Goal: Information Seeking & Learning: Learn about a topic

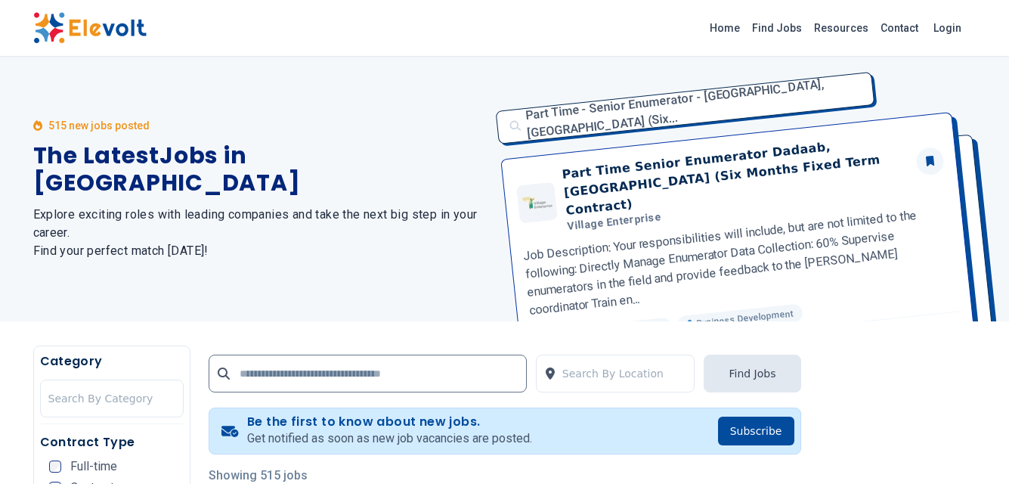
click at [941, 27] on link "Login" at bounding box center [947, 28] width 46 height 30
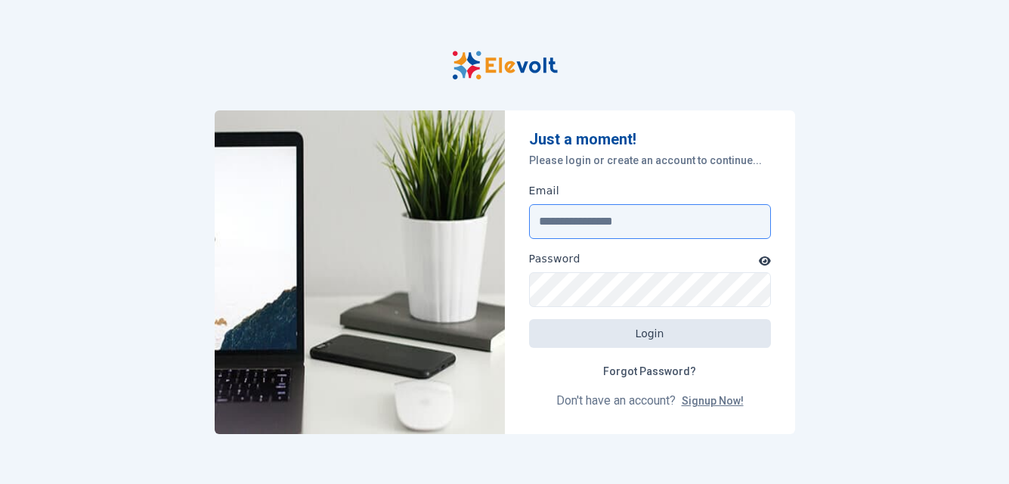
type input "**********"
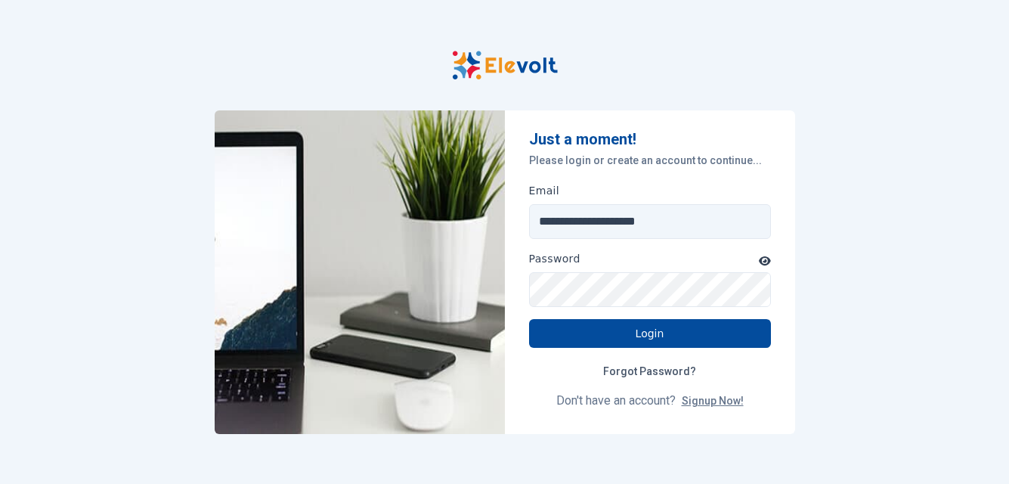
click at [766, 258] on icon "button" at bounding box center [765, 260] width 12 height 9
click at [766, 258] on icon "button" at bounding box center [764, 260] width 14 height 11
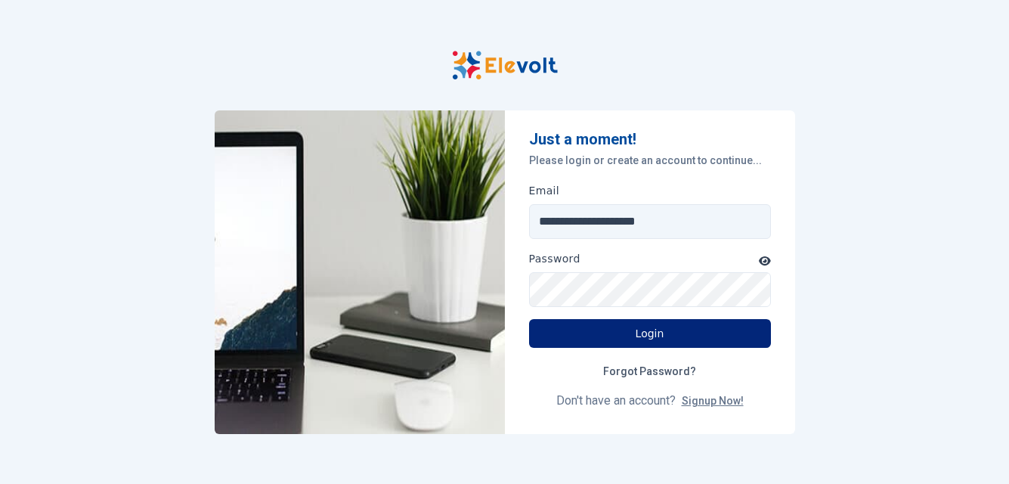
click at [683, 330] on button "Login" at bounding box center [650, 333] width 242 height 29
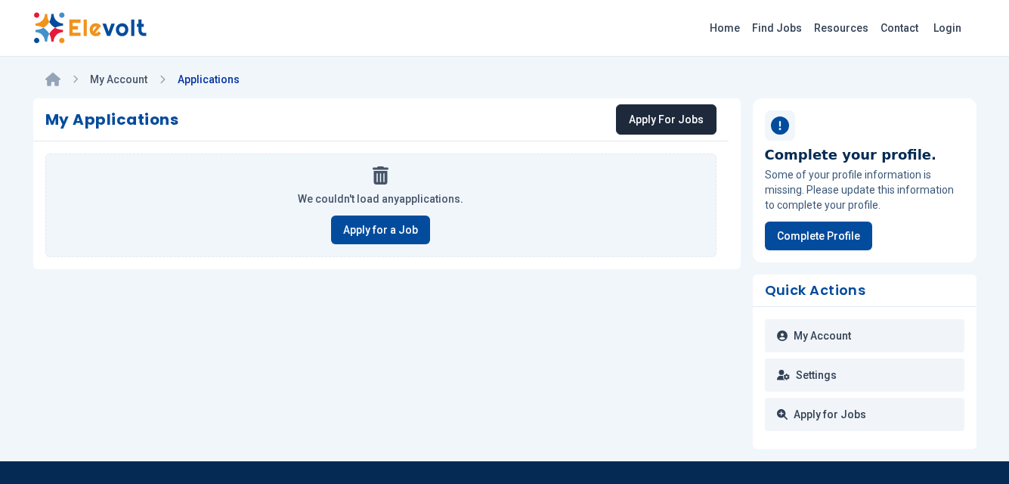
click at [673, 111] on link "Apply For Jobs" at bounding box center [666, 119] width 101 height 30
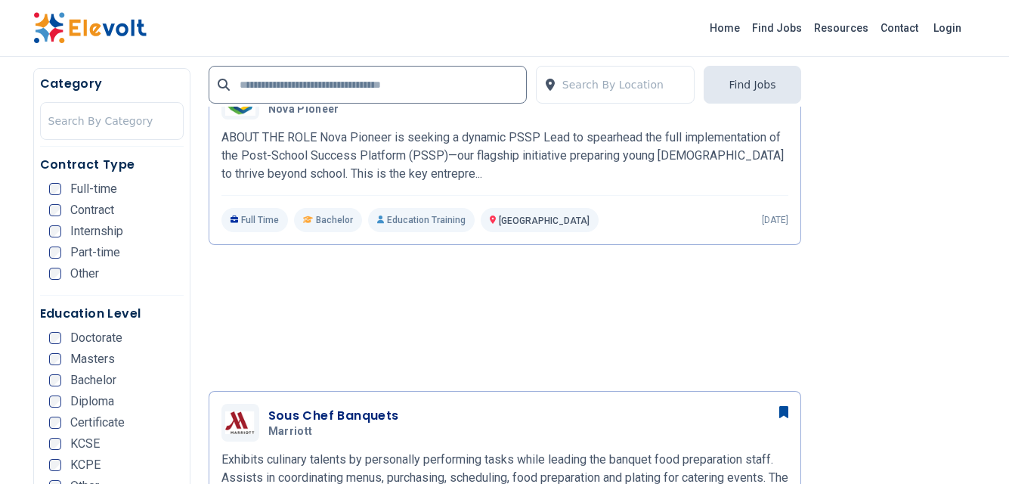
scroll to position [1136, 0]
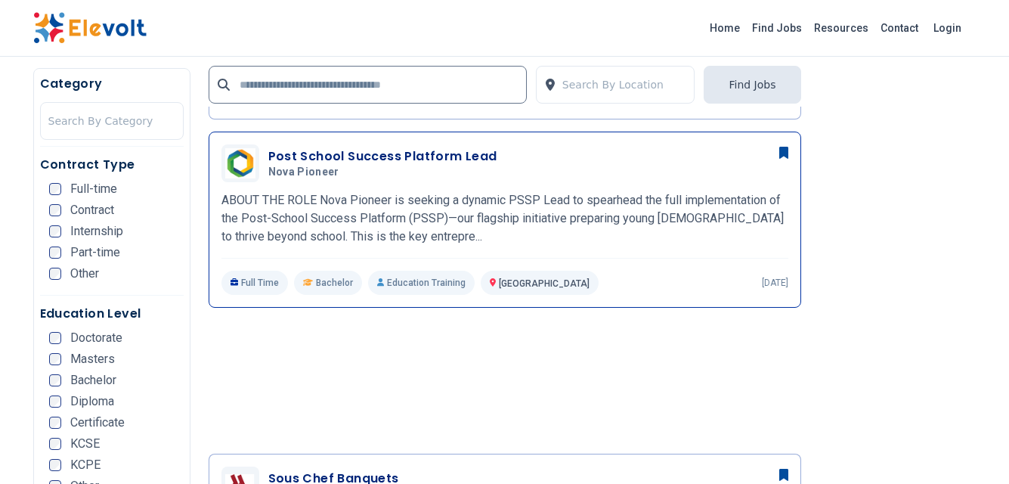
click at [479, 217] on p "ABOUT THE ROLE Nova Pioneer is seeking a dynamic PSSP Lead to spearhead the ful…" at bounding box center [504, 218] width 567 height 54
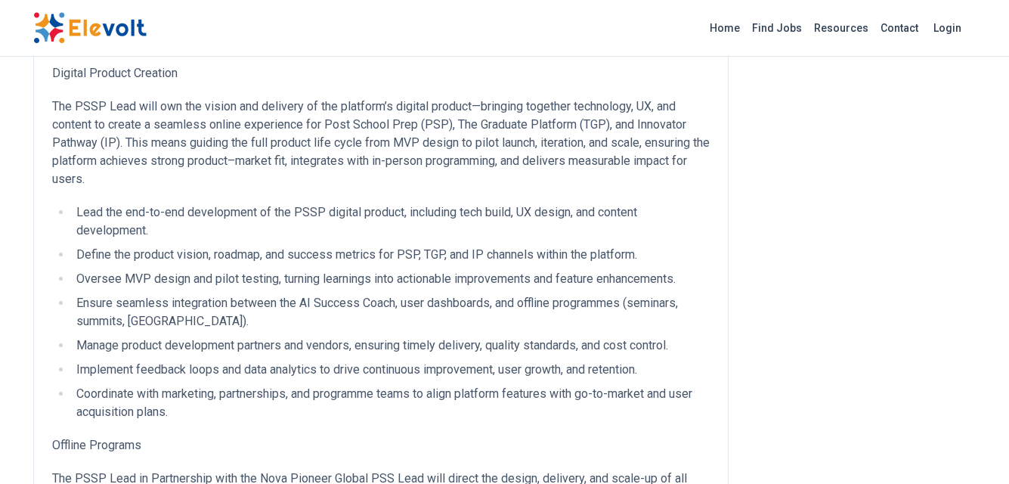
scroll to position [502, 0]
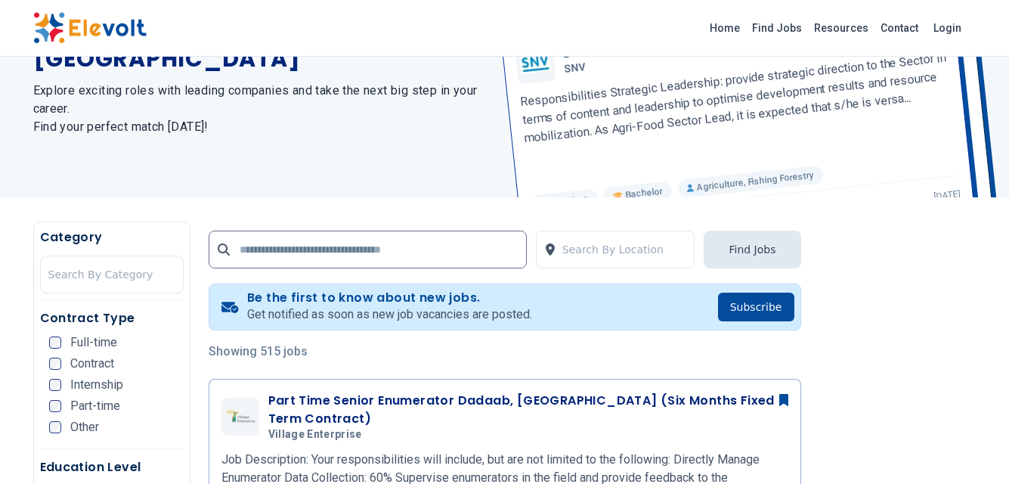
scroll to position [139, 0]
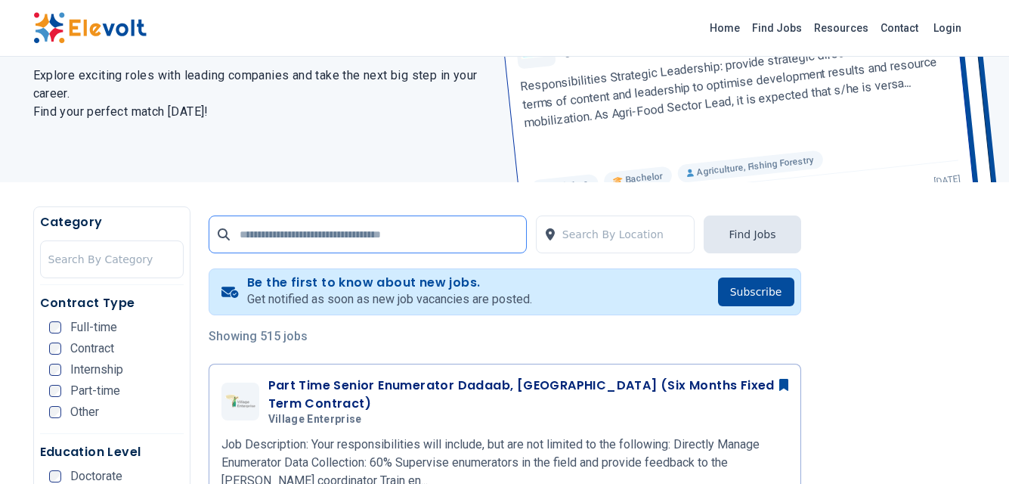
click at [471, 237] on input "text" at bounding box center [368, 234] width 318 height 38
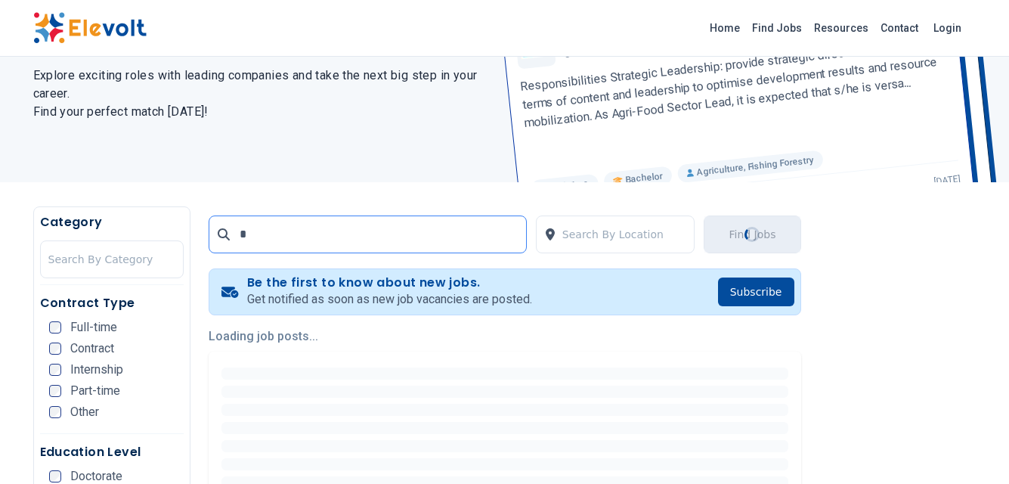
scroll to position [0, 0]
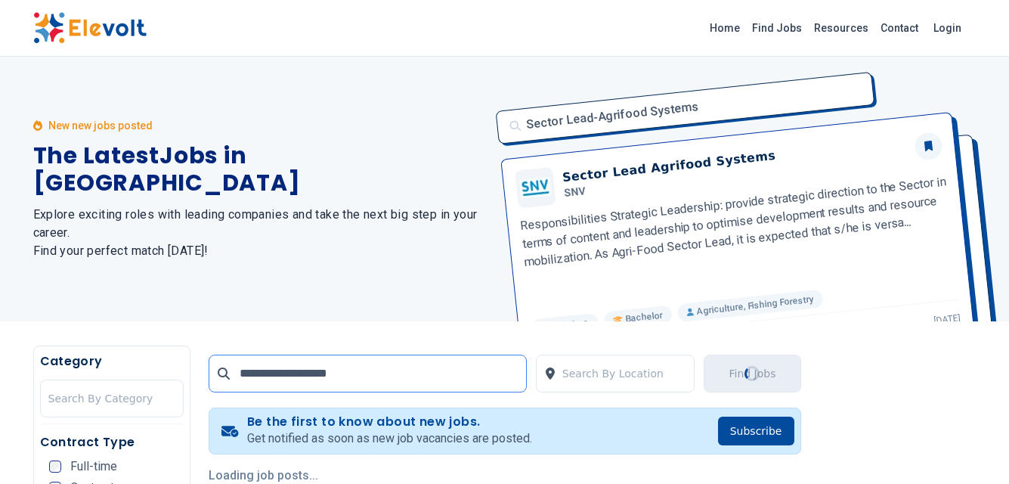
type input "**********"
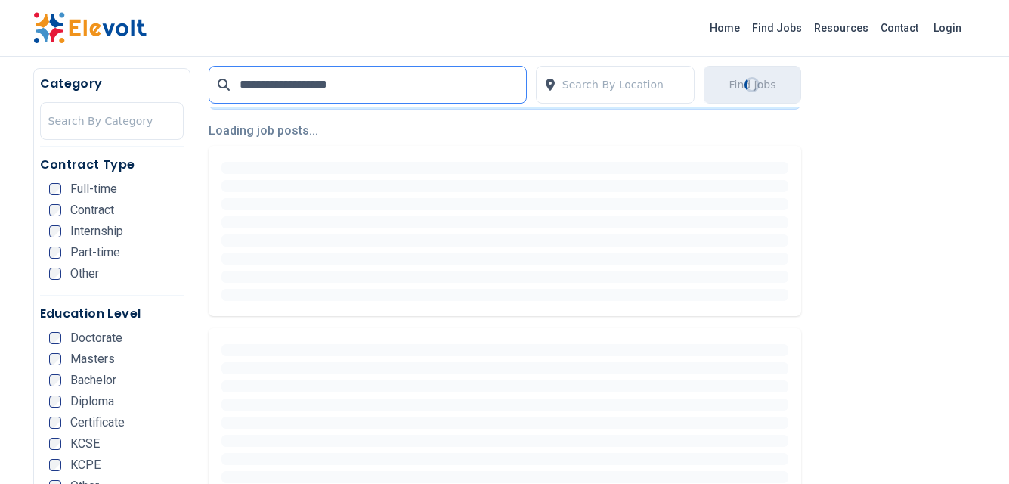
scroll to position [349, 0]
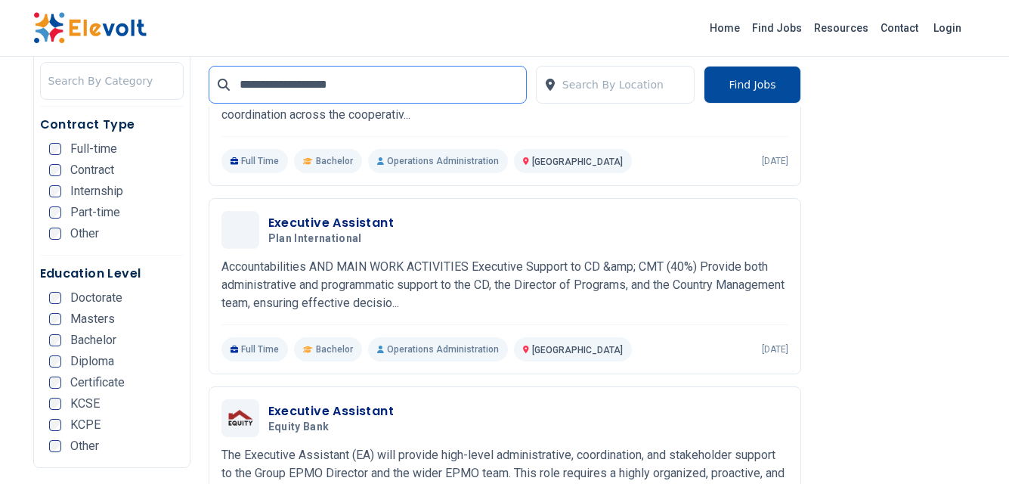
scroll to position [880, 0]
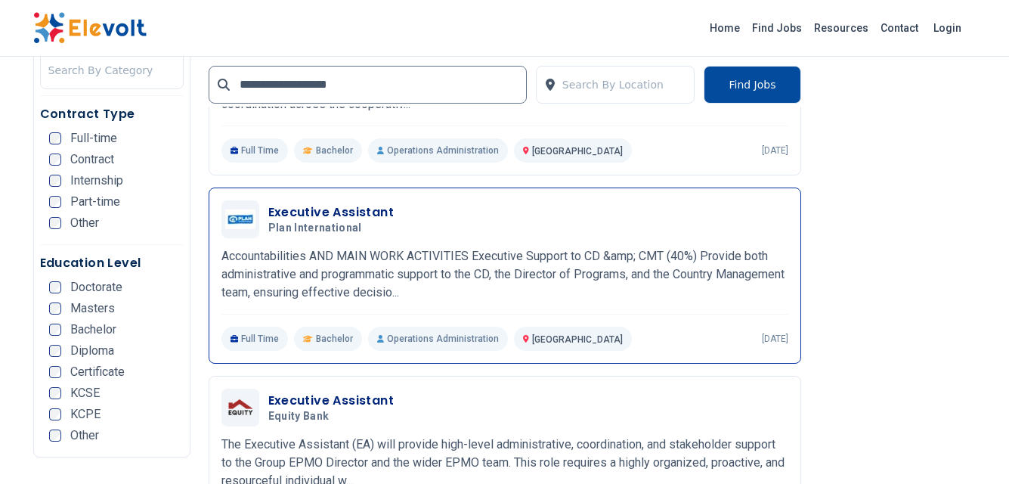
click at [650, 261] on p "Accountabilities AND MAIN WORK ACTIVITIES Executive Support to CD &amp; CMT (40…" at bounding box center [504, 274] width 567 height 54
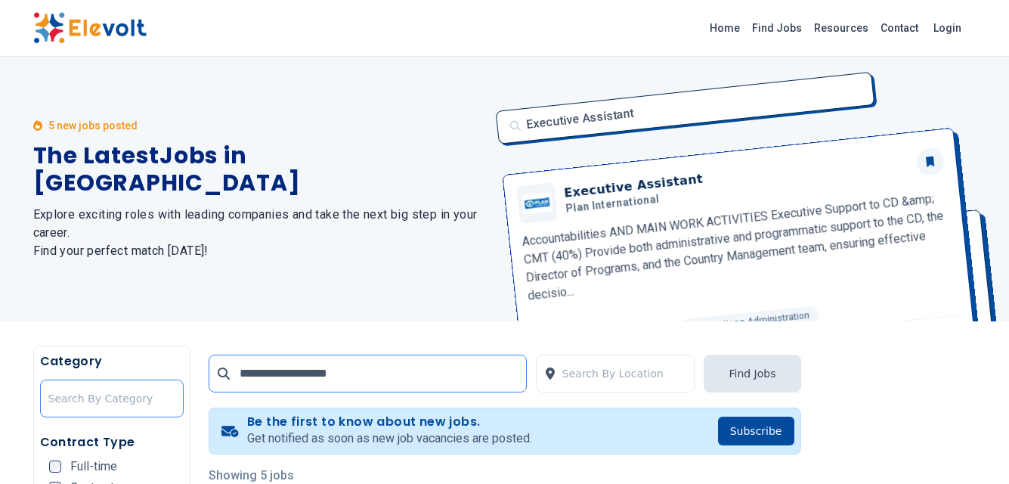
drag, startPoint x: 342, startPoint y: 375, endPoint x: 172, endPoint y: 382, distance: 170.2
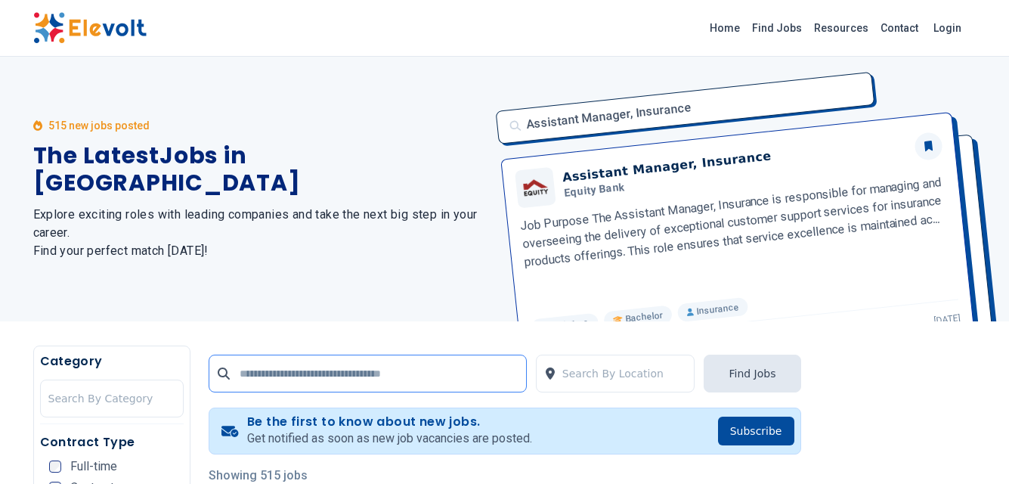
click at [265, 377] on input "text" at bounding box center [368, 373] width 318 height 38
click at [265, 376] on input "**********" at bounding box center [368, 373] width 318 height 38
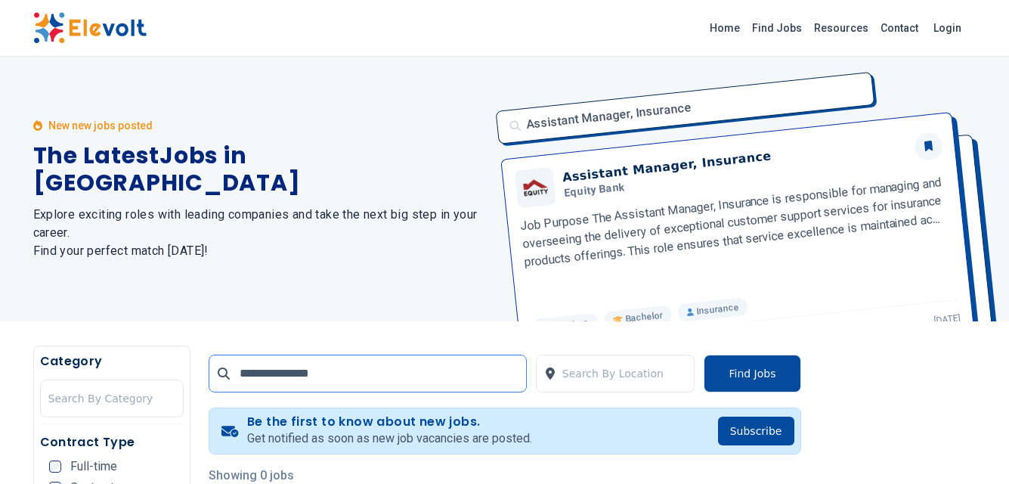
click at [266, 374] on input "**********" at bounding box center [368, 373] width 318 height 38
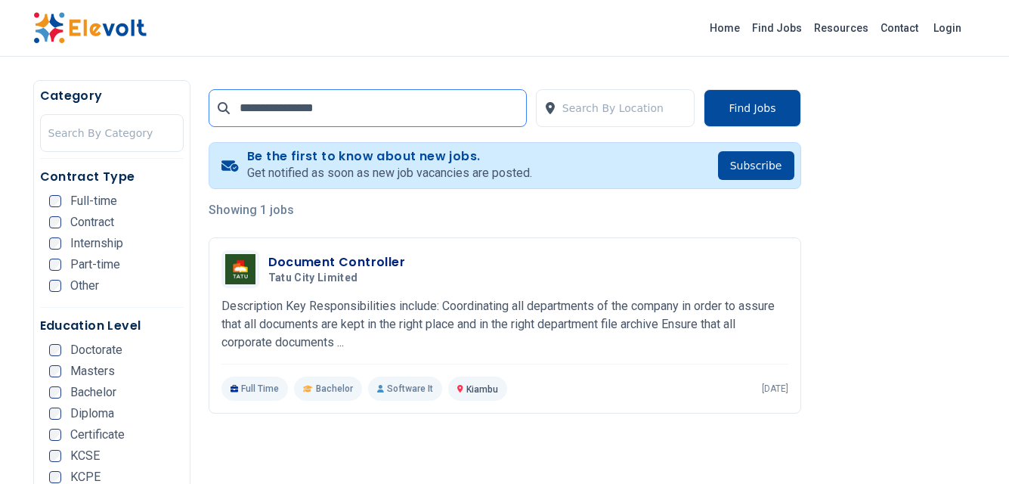
scroll to position [266, 0]
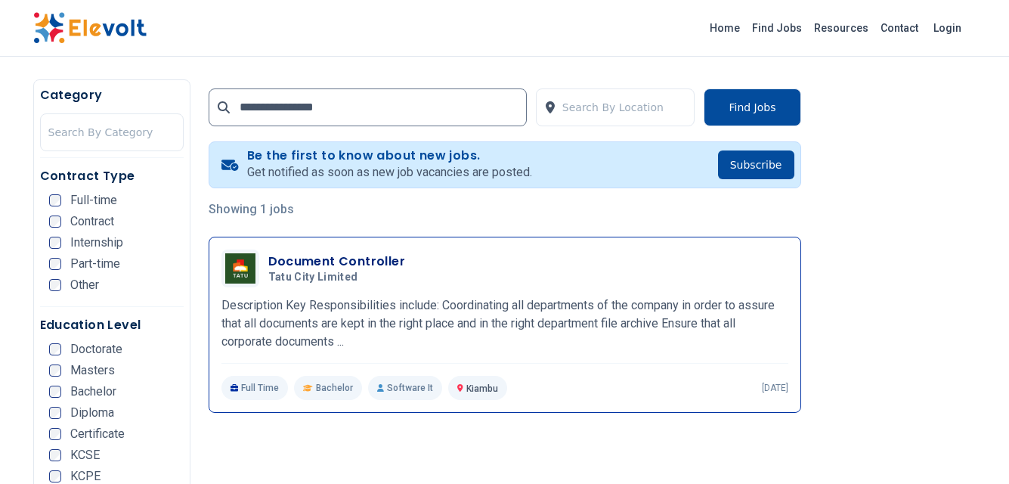
click at [611, 318] on p "Description Key Responsibilities include: Coordinating all departments of the c…" at bounding box center [504, 323] width 567 height 54
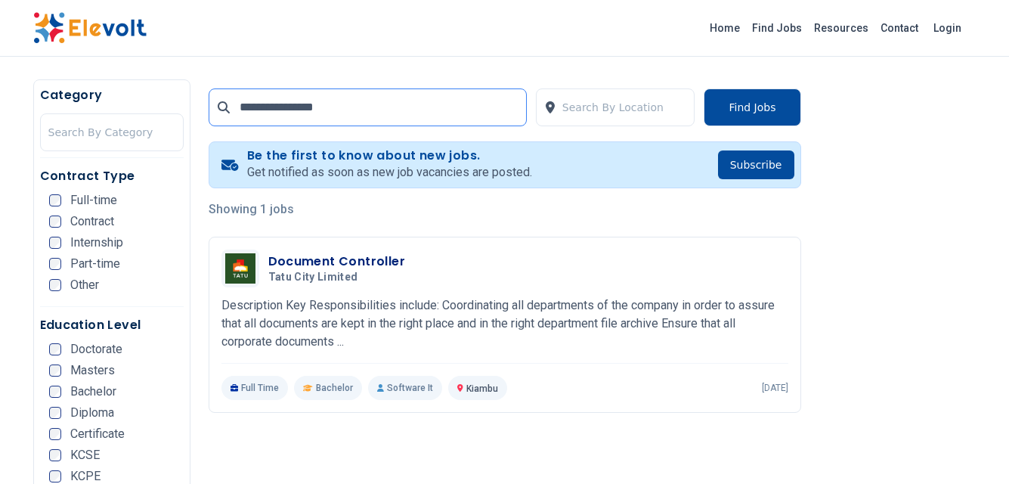
click at [357, 94] on input "**********" at bounding box center [368, 107] width 318 height 38
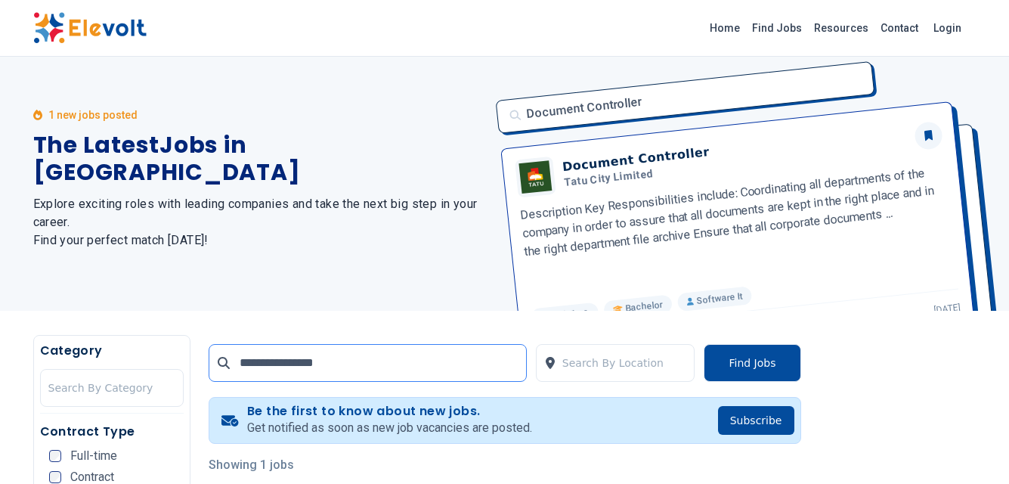
scroll to position [0, 0]
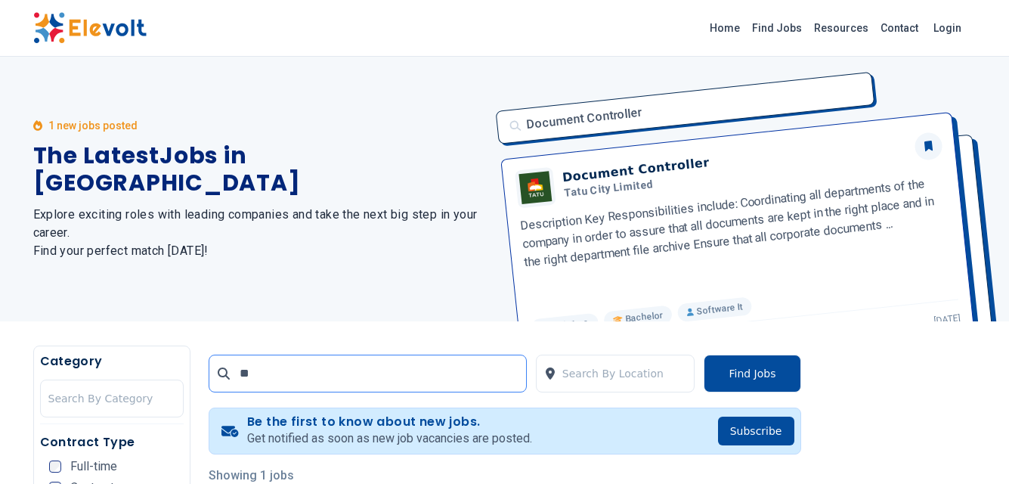
type input "*"
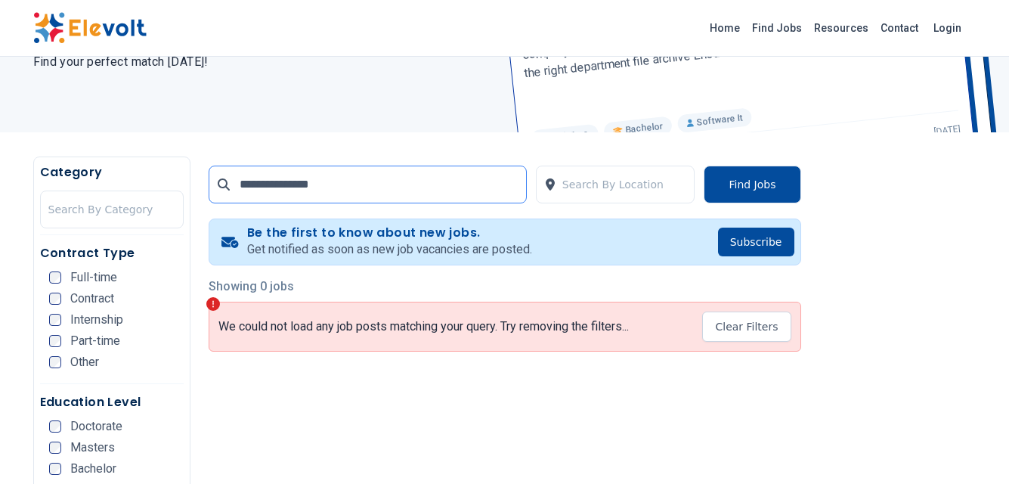
scroll to position [192, 0]
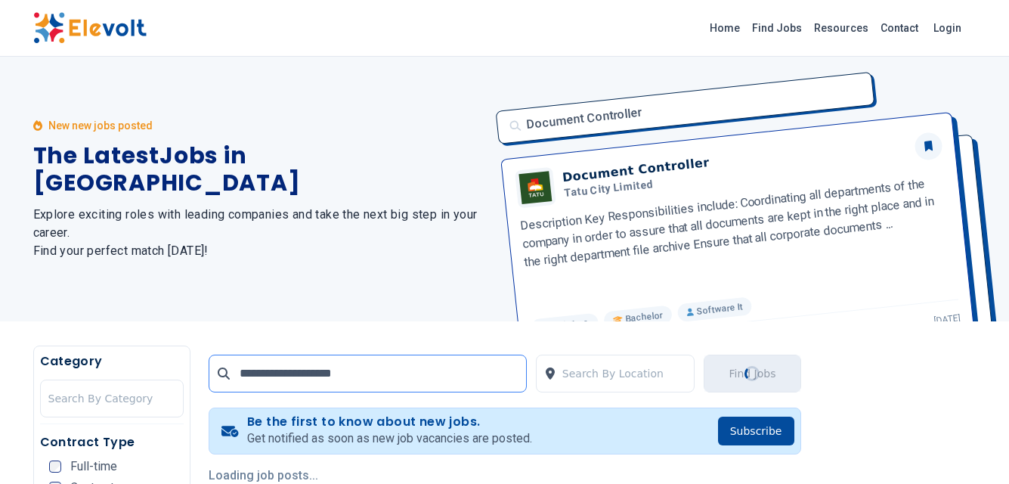
click at [294, 373] on input "**********" at bounding box center [368, 373] width 318 height 38
type input "*"
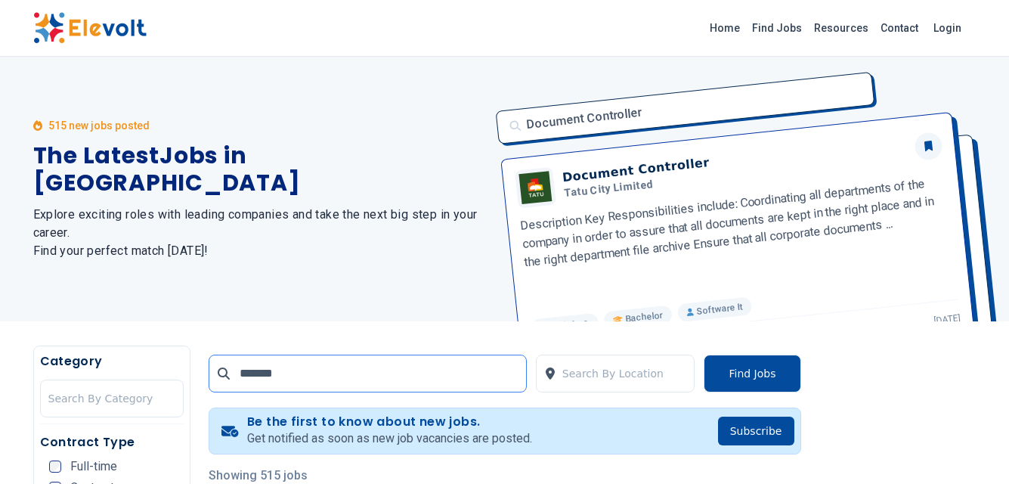
type input "*******"
click button "submit" at bounding box center [0, 0] width 0 height 0
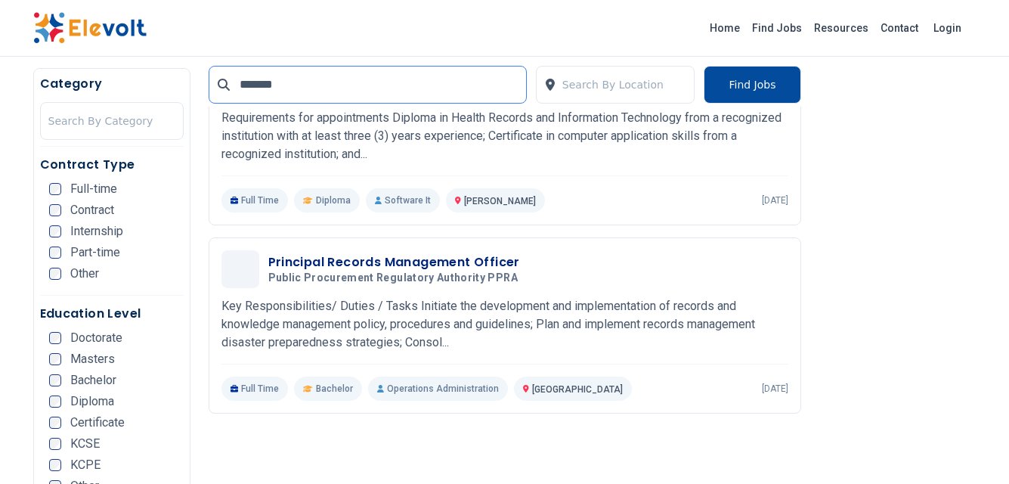
scroll to position [454, 0]
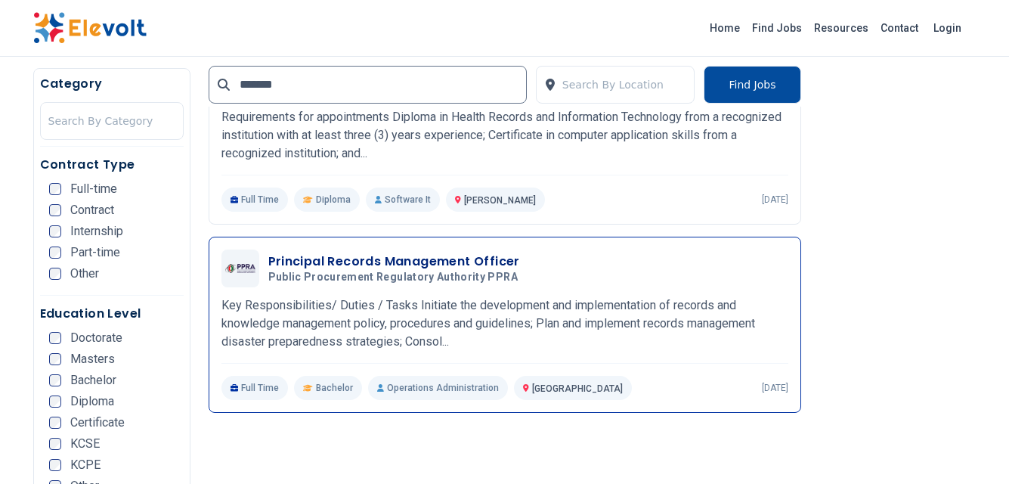
click at [596, 330] on p "Key Responsibilities/ Duties / Tasks Initiate the development and implementatio…" at bounding box center [504, 323] width 567 height 54
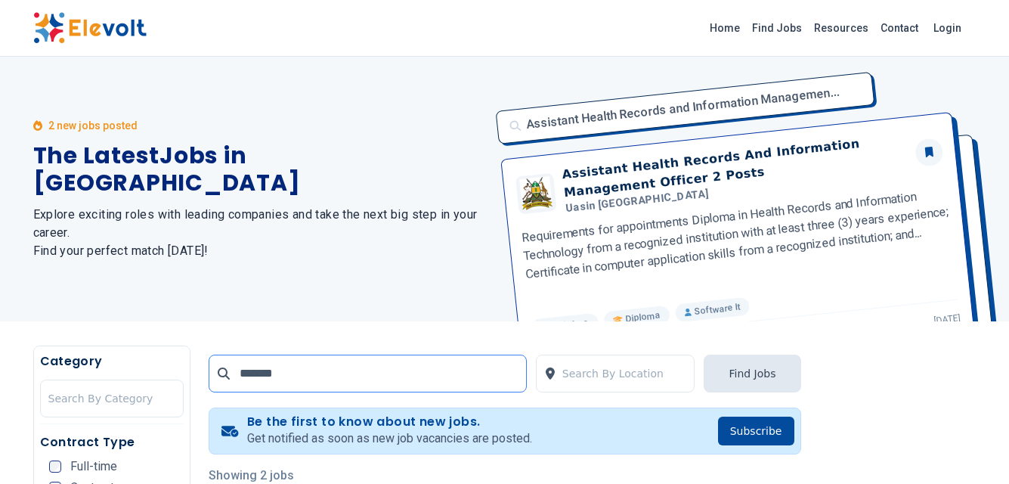
drag, startPoint x: 289, startPoint y: 373, endPoint x: 242, endPoint y: 376, distance: 47.0
click at [242, 376] on input "*******" at bounding box center [368, 373] width 318 height 38
type input "*"
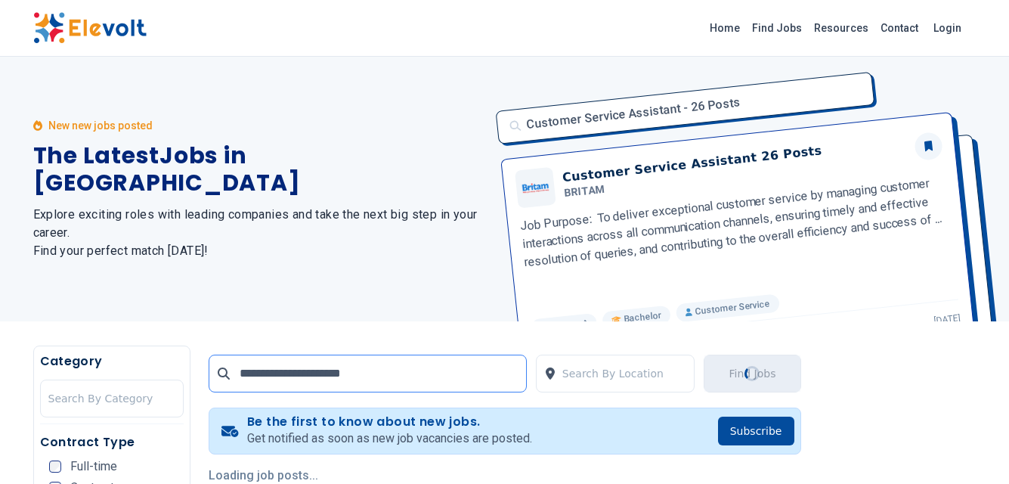
type input "**********"
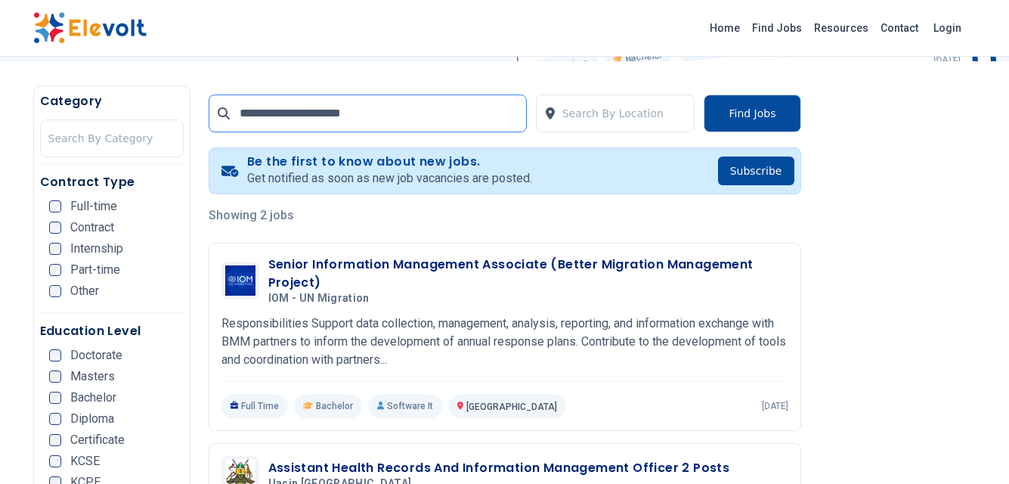
scroll to position [259, 0]
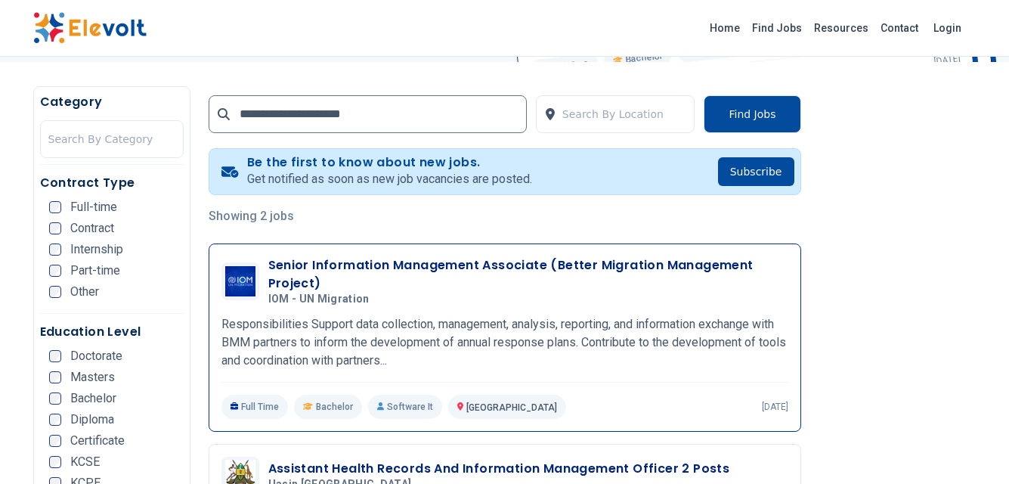
click at [611, 329] on p "Responsibilities Support data collection, management, analysis, reporting, and …" at bounding box center [504, 342] width 567 height 54
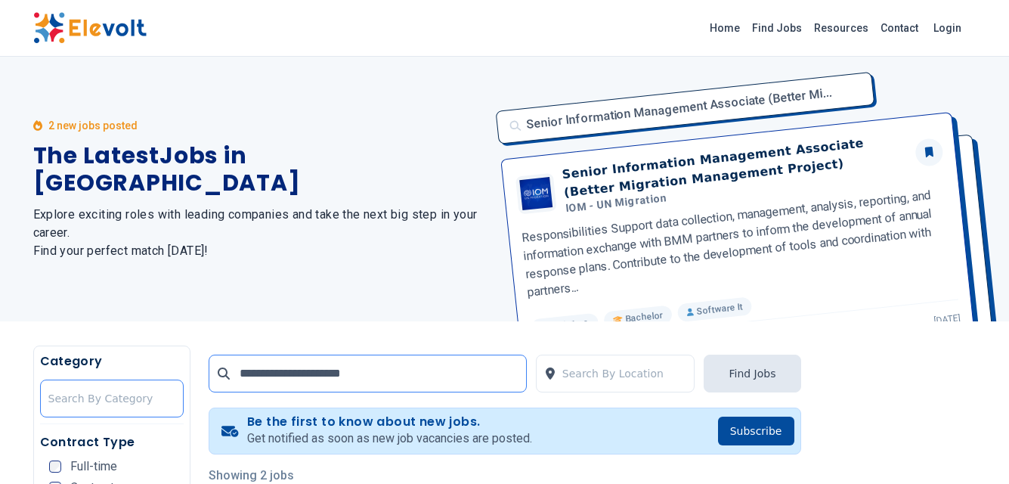
drag, startPoint x: 391, startPoint y: 378, endPoint x: 156, endPoint y: 386, distance: 234.4
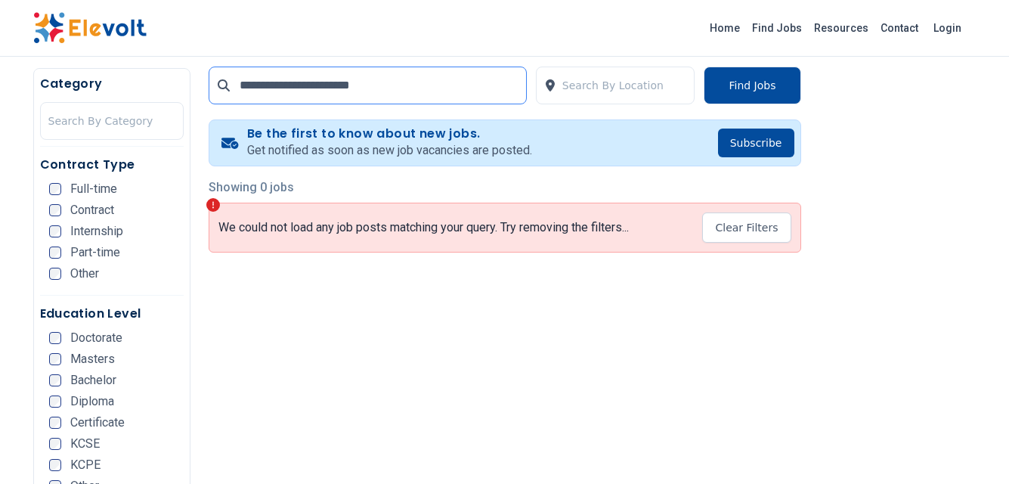
scroll to position [289, 0]
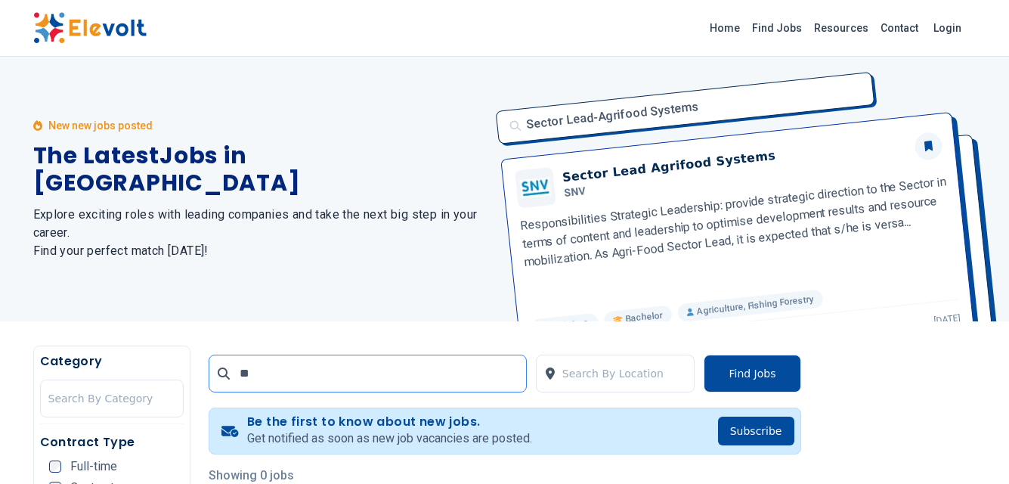
type input "*"
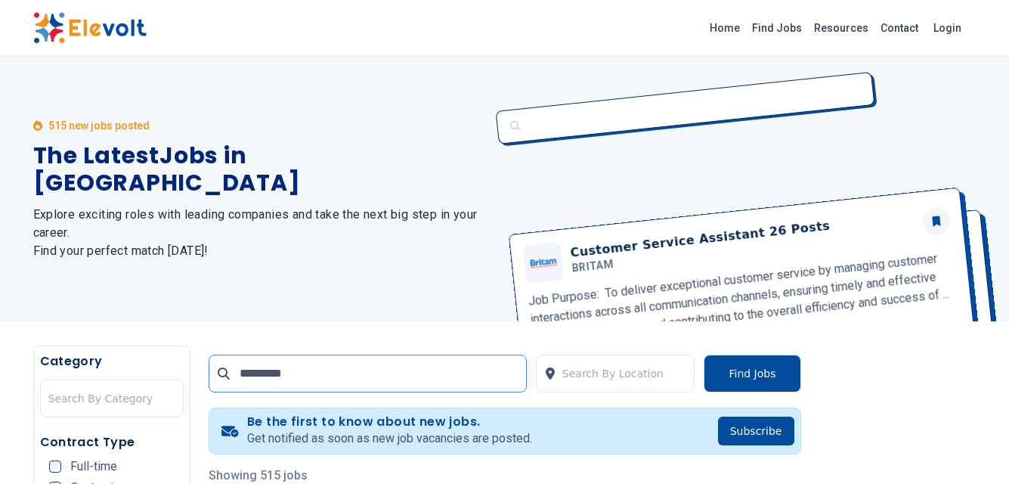
type input "*********"
click button "submit" at bounding box center [0, 0] width 0 height 0
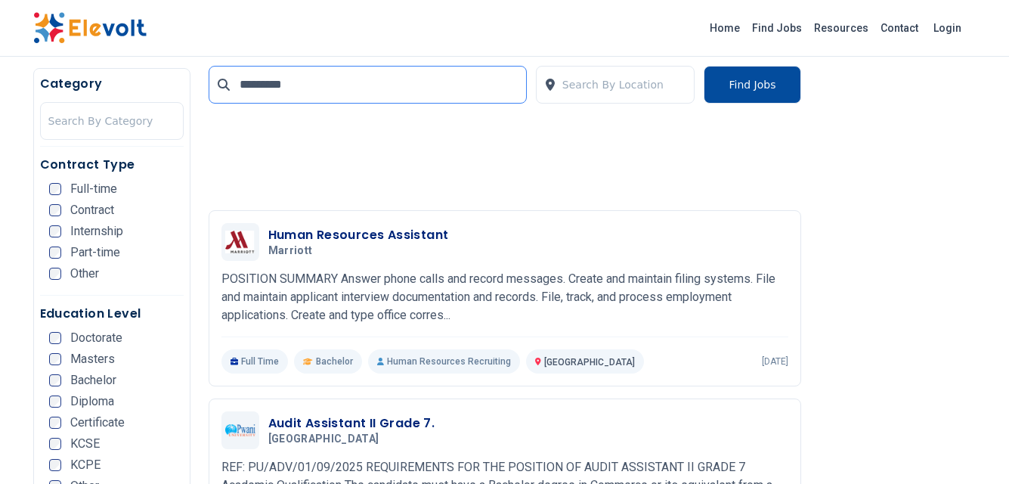
scroll to position [1386, 0]
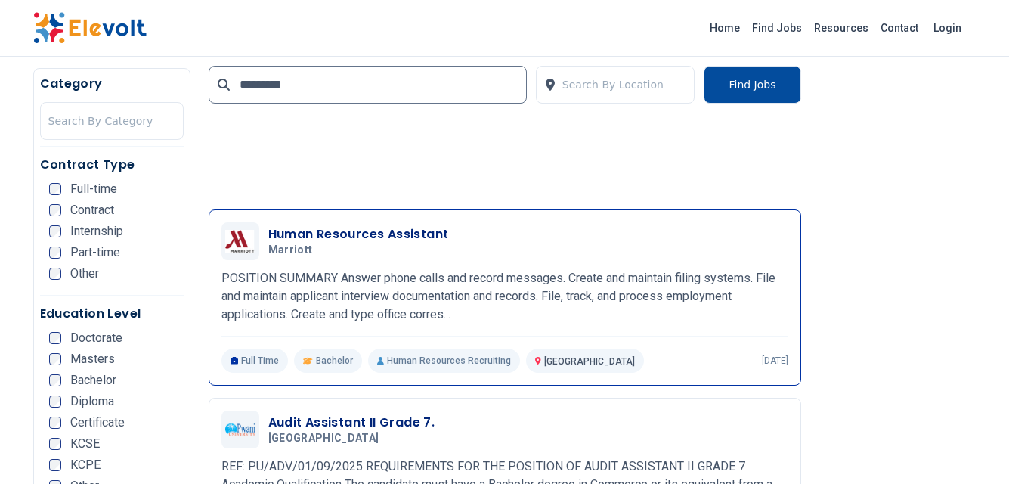
click at [659, 269] on p "POSITION SUMMARY Answer phone calls and record messages. Create and maintain fi…" at bounding box center [504, 296] width 567 height 54
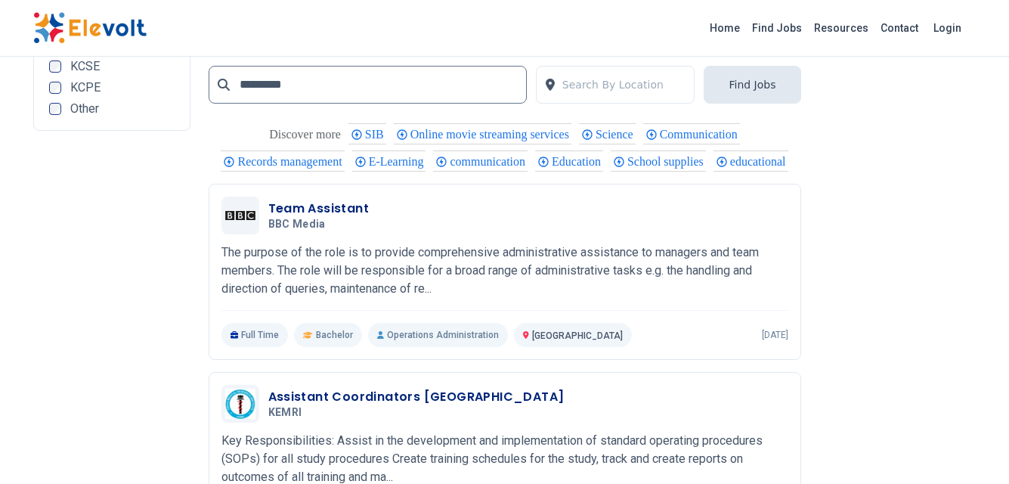
scroll to position [3176, 0]
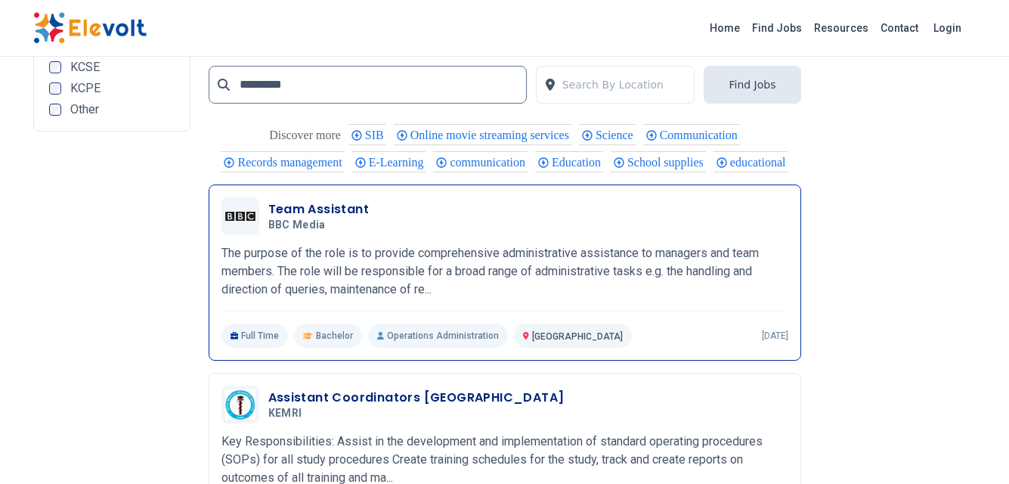
click at [638, 268] on p "The purpose of the role is to provide comprehensive administrative assistance t…" at bounding box center [504, 271] width 567 height 54
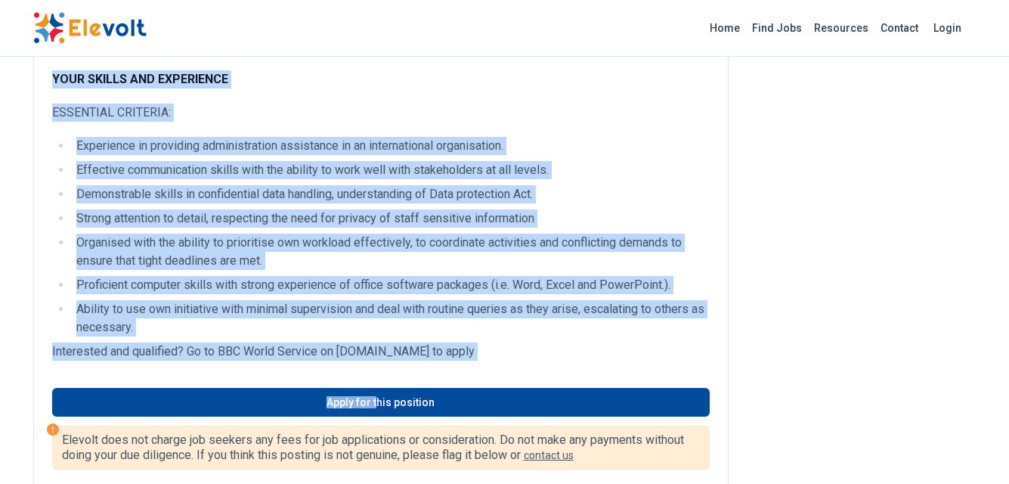
scroll to position [535, 0]
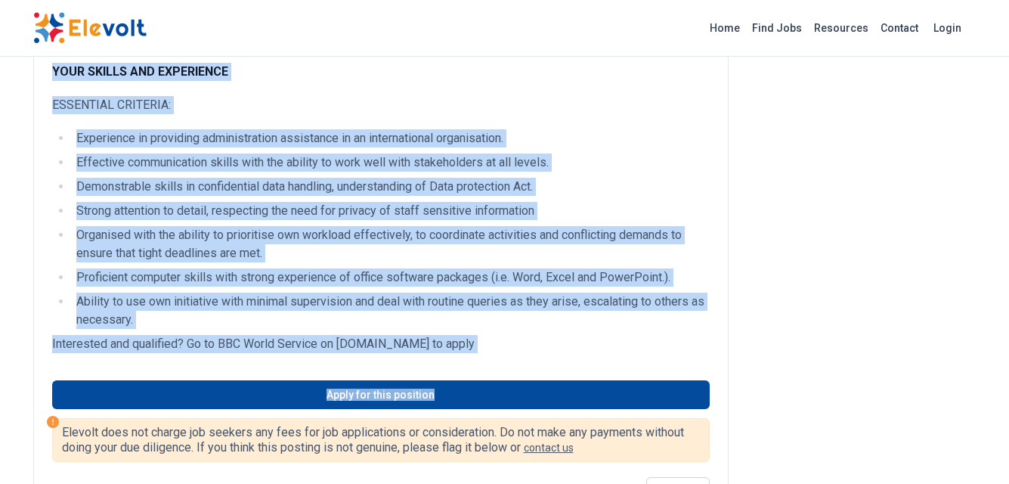
drag, startPoint x: 53, startPoint y: 131, endPoint x: 506, endPoint y: 364, distance: 510.1
click at [506, 364] on div "The purpose of the role is to provide comprehensive administrative assistance t…" at bounding box center [380, 76] width 695 height 917
copy div "Lor ipsumdo si ame cons ad el seddoei temporincidid utlaboreetdolo magnaaliqu e…"
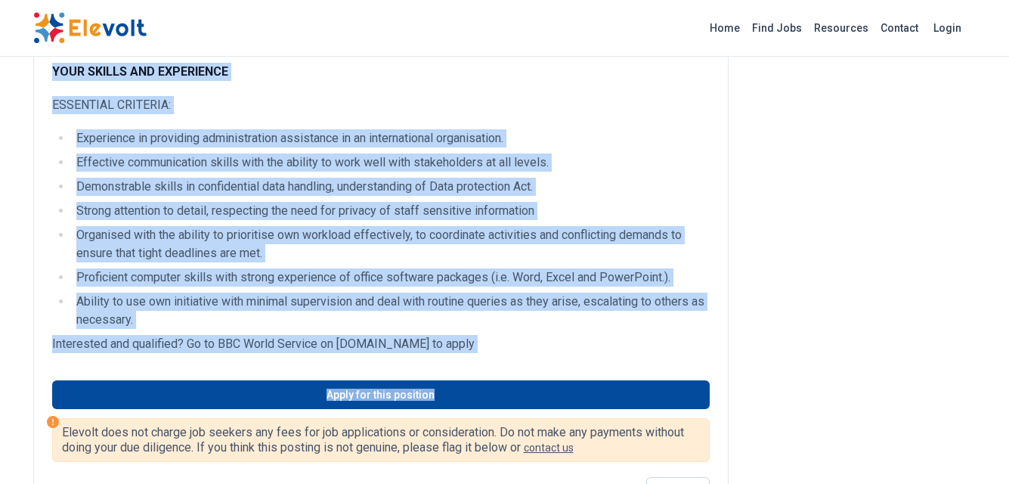
click at [380, 146] on li "Experience in providing administration assistance in an international organisat…" at bounding box center [391, 138] width 638 height 18
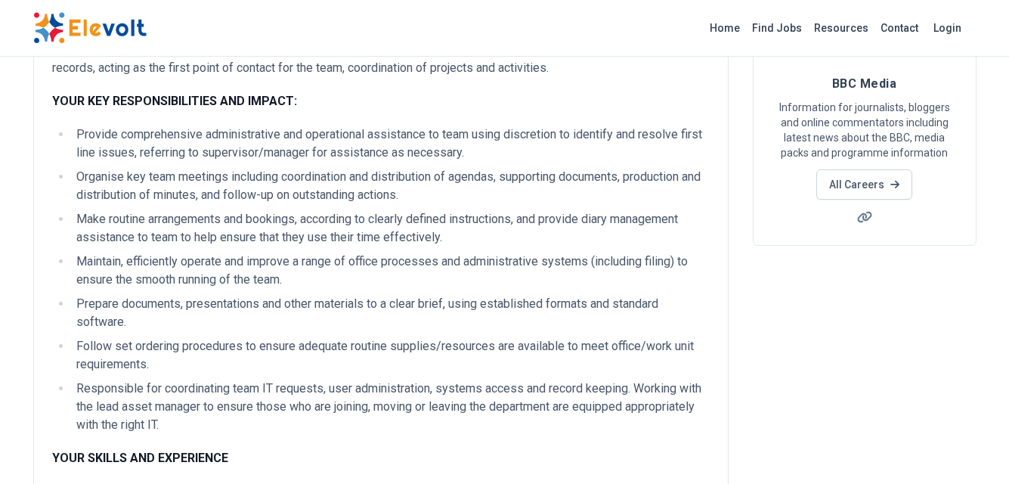
scroll to position [146, 0]
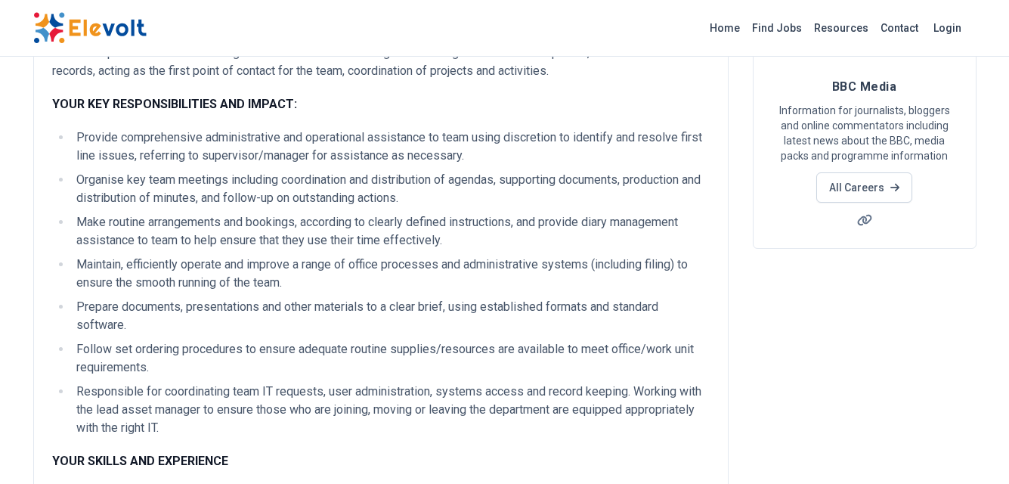
click at [380, 146] on li "Provide comprehensive administrative and operational assistance to team using d…" at bounding box center [391, 146] width 638 height 36
